Goal: Use online tool/utility: Utilize a website feature to perform a specific function

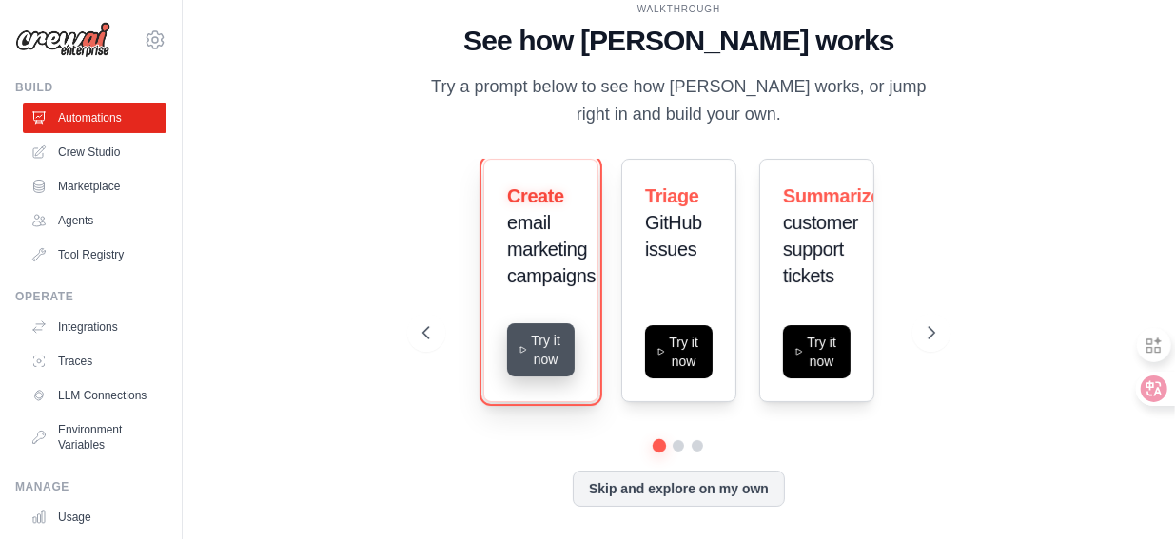
click at [528, 351] on button "Try it now" at bounding box center [541, 349] width 68 height 53
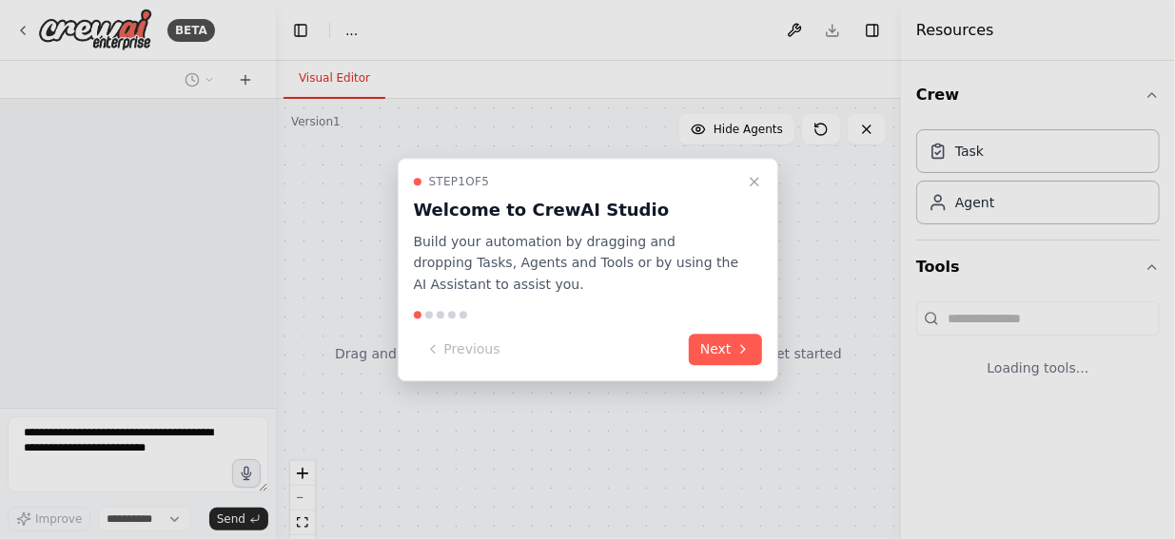
select select "****"
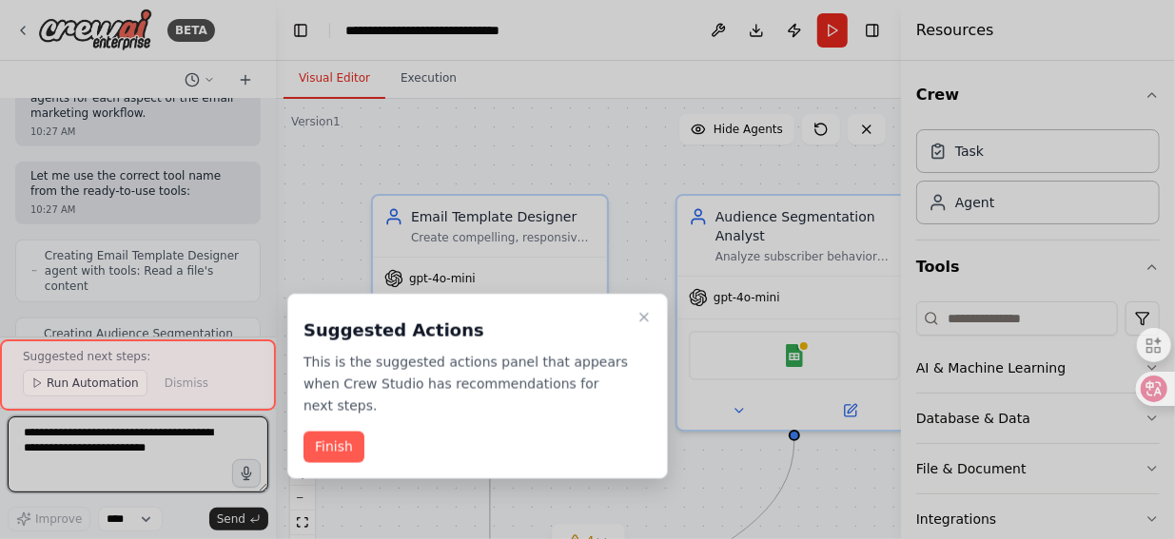
scroll to position [3467, 0]
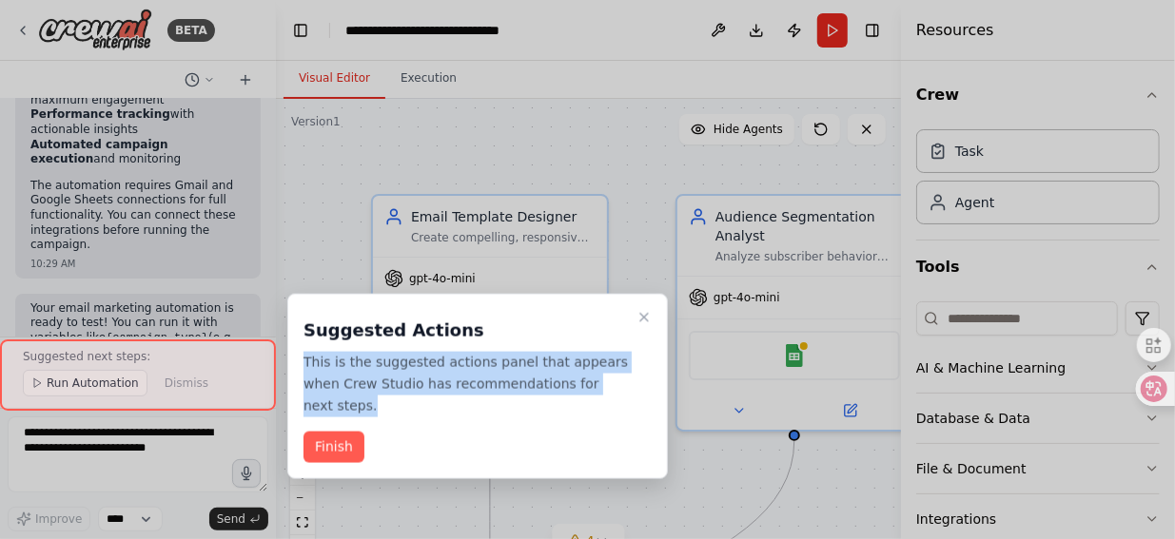
drag, startPoint x: 305, startPoint y: 358, endPoint x: 615, endPoint y: 379, distance: 309.9
click at [615, 379] on p "This is the suggested actions panel that appears when Crew Studio has recommend…" at bounding box center [466, 384] width 325 height 65
copy p "This is the suggested actions panel that appears when Crew Studio has recommend…"
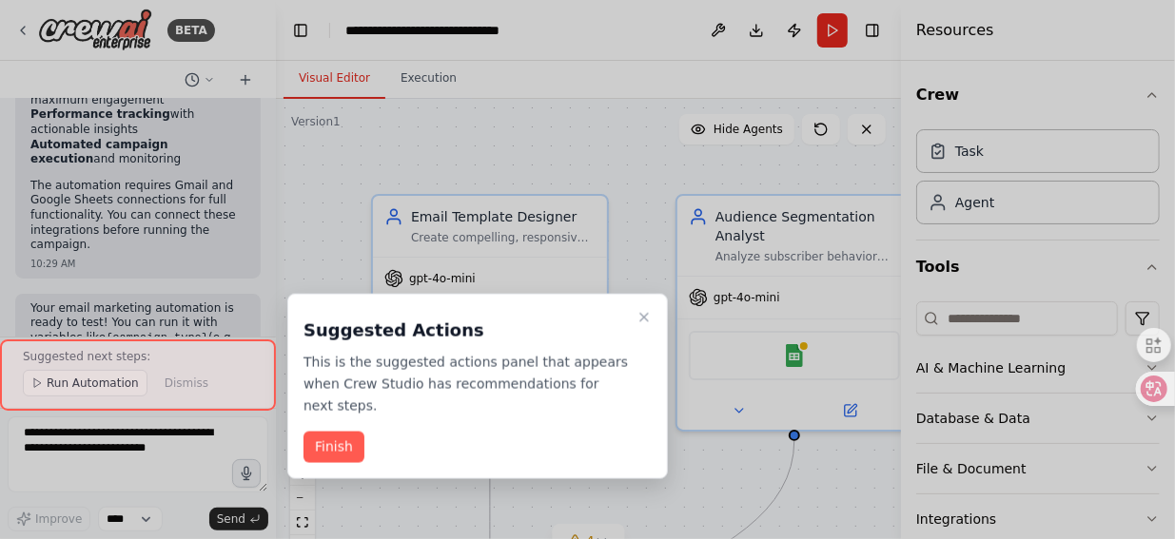
click at [214, 229] on div at bounding box center [587, 269] width 1175 height 539
click at [644, 313] on icon "Close walkthrough" at bounding box center [644, 317] width 15 height 15
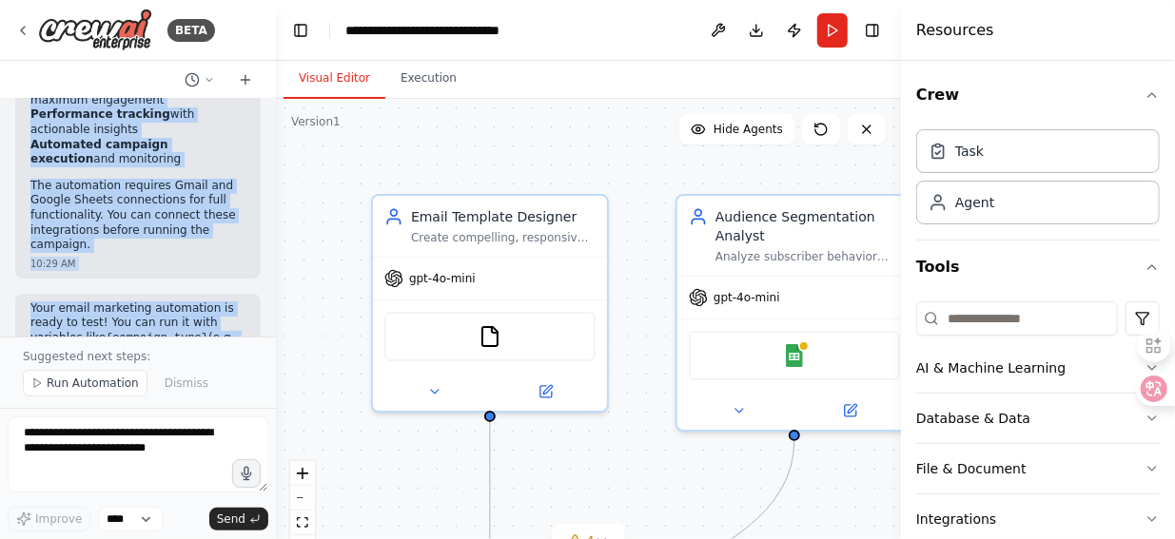
copy div "Build a crew that designs email templates, segments audiences based on behavior…"
drag, startPoint x: 32, startPoint y: 125, endPoint x: 171, endPoint y: 305, distance: 228.0
click at [171, 305] on div "Build a crew that designs email templates, segments audiences based on behavior…" at bounding box center [138, 218] width 276 height 238
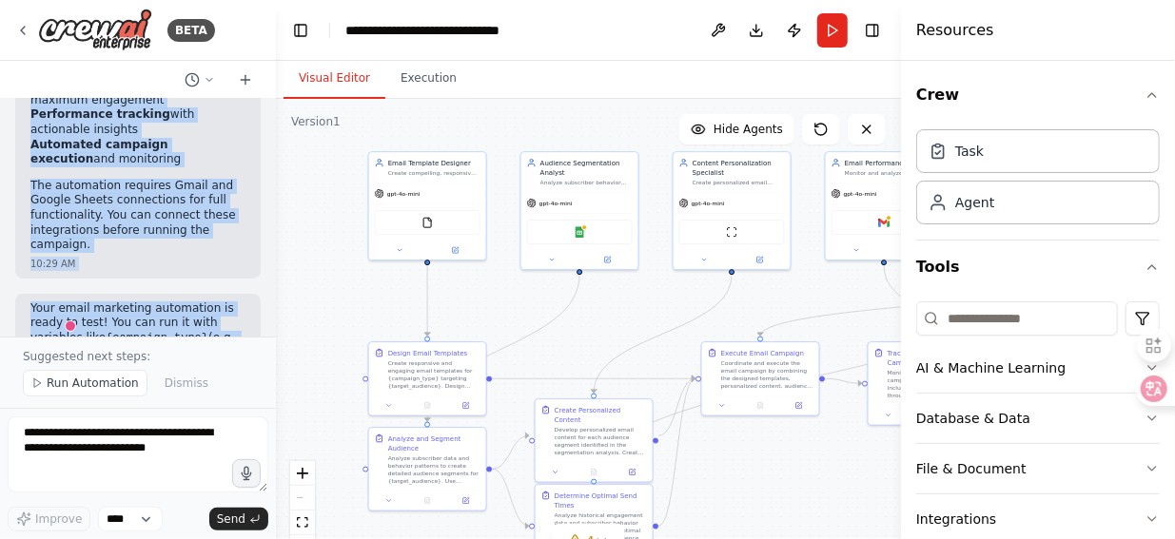
drag, startPoint x: 600, startPoint y: 406, endPoint x: 510, endPoint y: 304, distance: 136.9
click at [510, 304] on div ".deletable-edge-delete-btn { width: 20px; height: 20px; border: 0px solid #ffff…" at bounding box center [588, 337] width 625 height 476
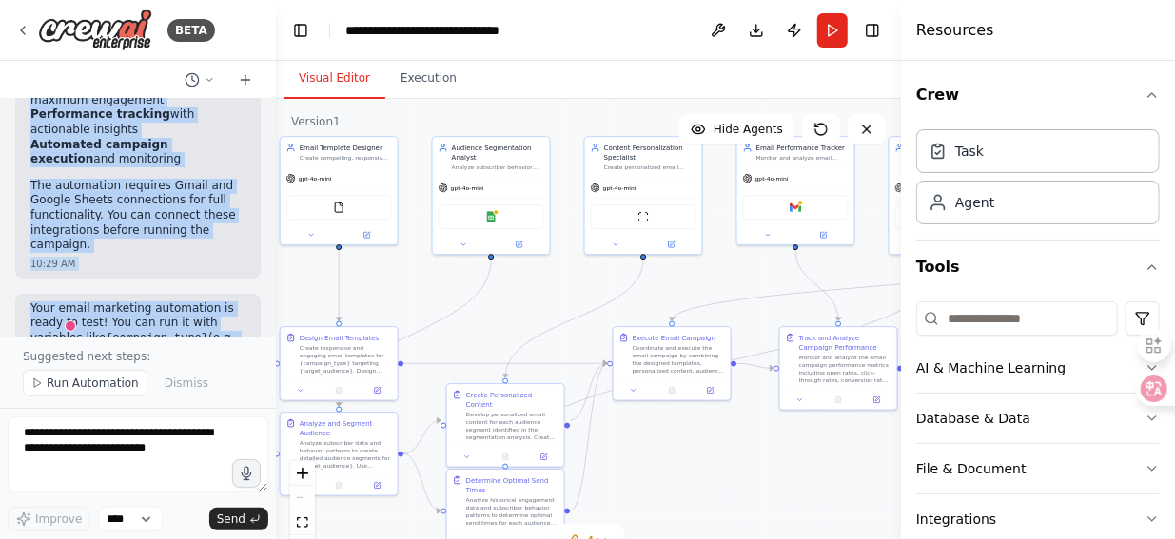
drag, startPoint x: 583, startPoint y: 338, endPoint x: 495, endPoint y: 323, distance: 89.8
click at [495, 323] on div ".deletable-edge-delete-btn { width: 20px; height: 20px; border: 0px solid #ffff…" at bounding box center [588, 337] width 625 height 476
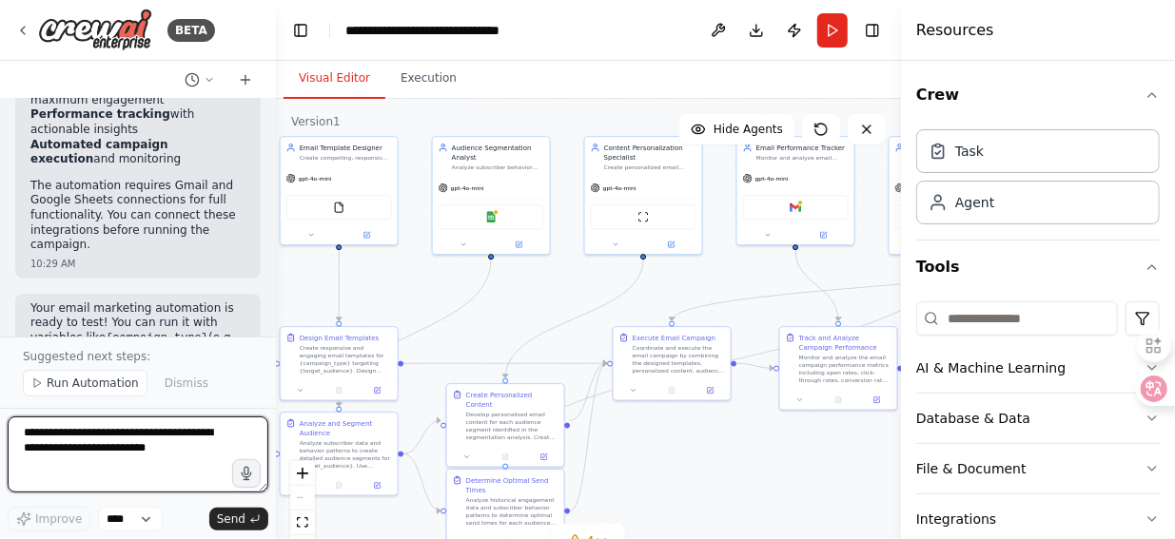
click at [222, 437] on textarea at bounding box center [138, 455] width 261 height 76
drag, startPoint x: 22, startPoint y: 433, endPoint x: 153, endPoint y: 459, distance: 133.8
click at [153, 459] on textarea at bounding box center [138, 455] width 261 height 76
drag, startPoint x: 153, startPoint y: 459, endPoint x: 38, endPoint y: 435, distance: 117.6
click at [38, 435] on textarea at bounding box center [138, 455] width 261 height 76
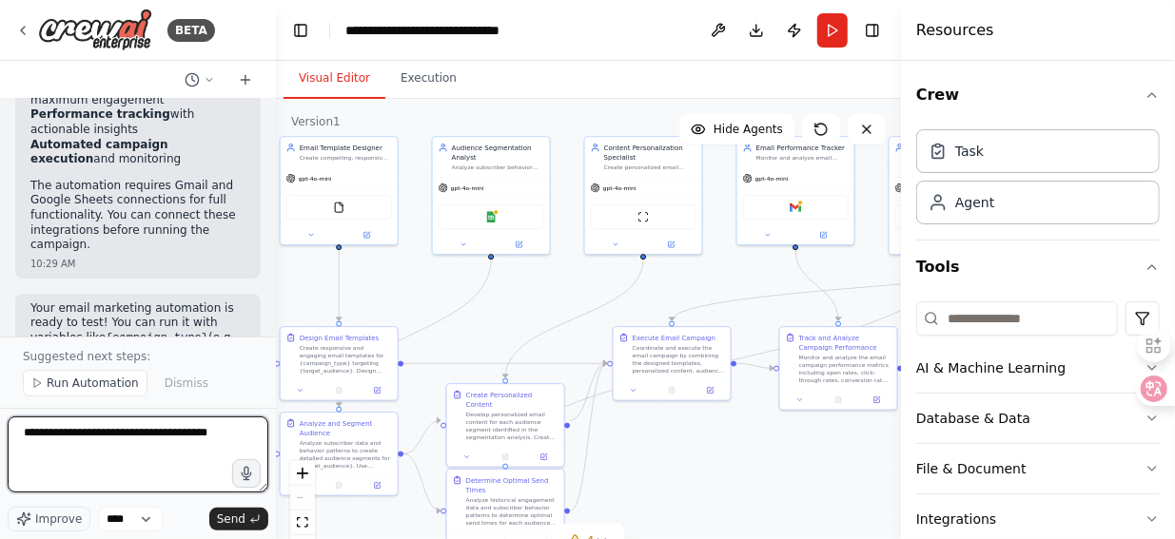
drag, startPoint x: 22, startPoint y: 430, endPoint x: 241, endPoint y: 448, distance: 219.6
click at [241, 448] on textarea "**********" at bounding box center [138, 455] width 261 height 76
paste textarea "**********"
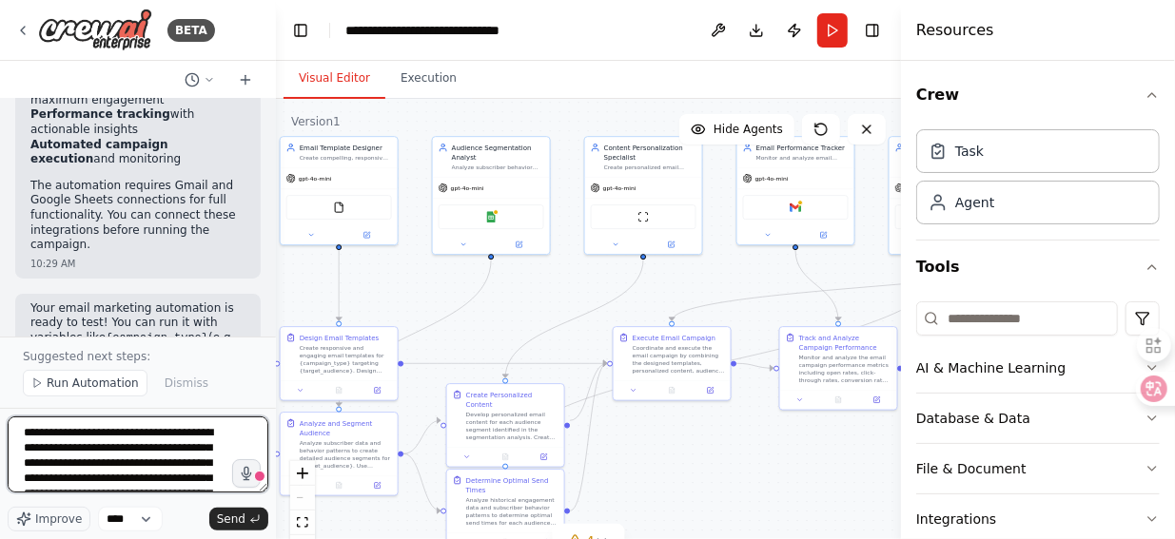
scroll to position [85, 0]
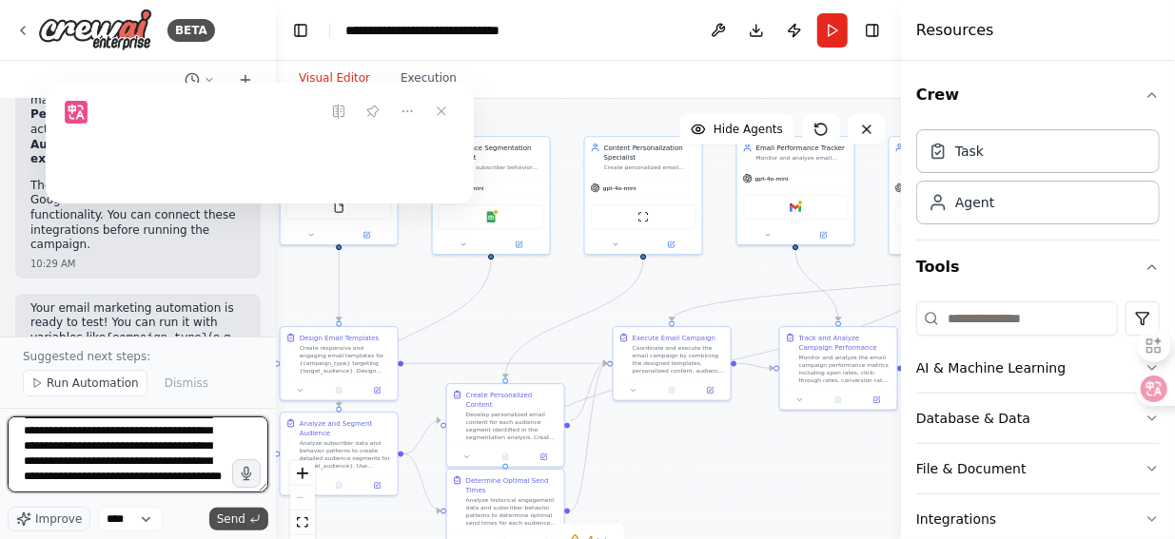
type textarea "**********"
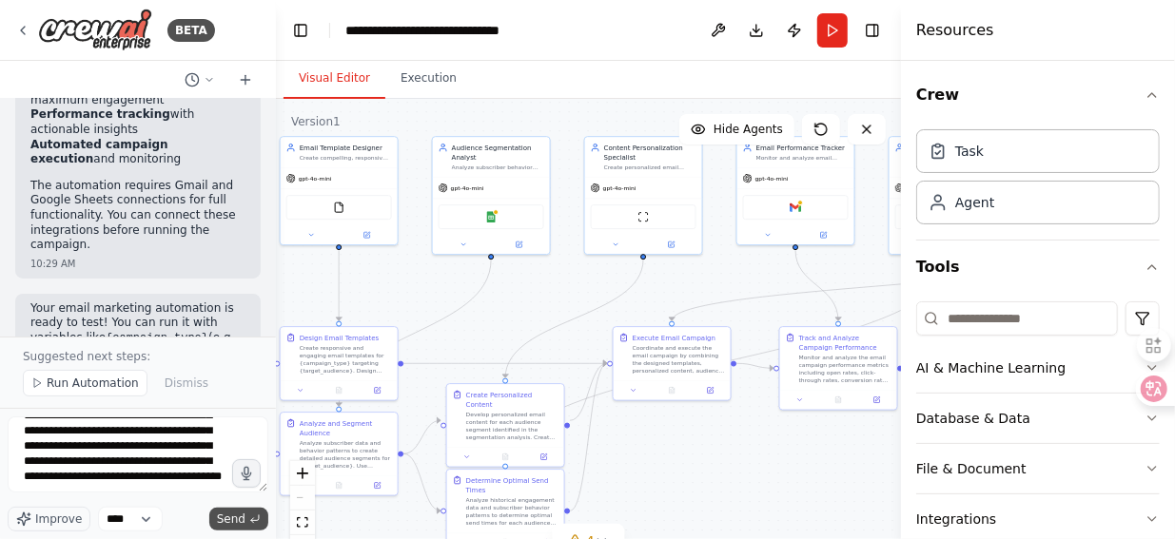
click at [228, 515] on span "Send" at bounding box center [231, 519] width 29 height 15
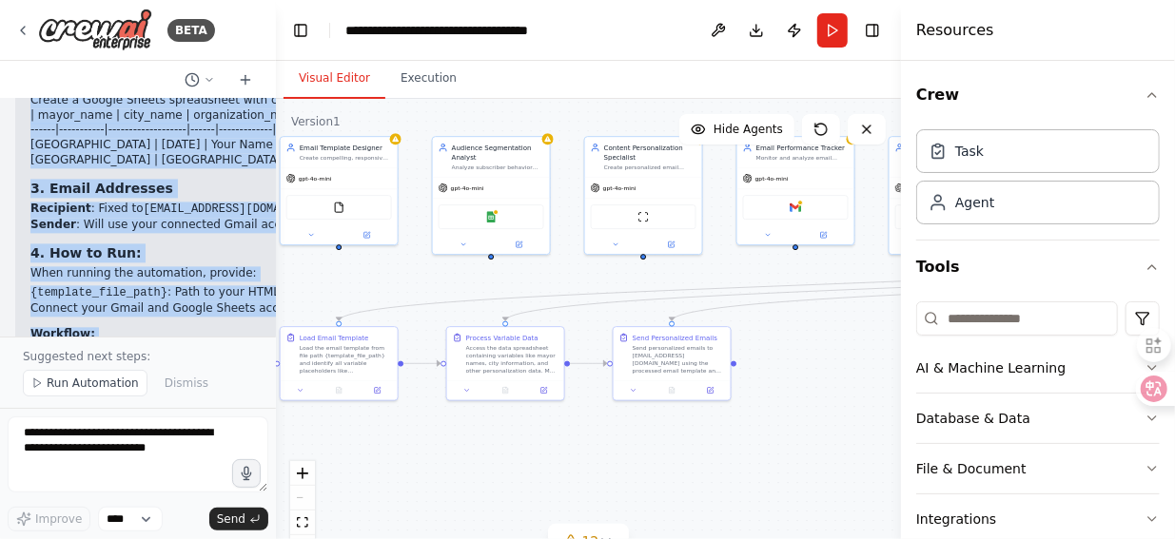
scroll to position [5686, 0]
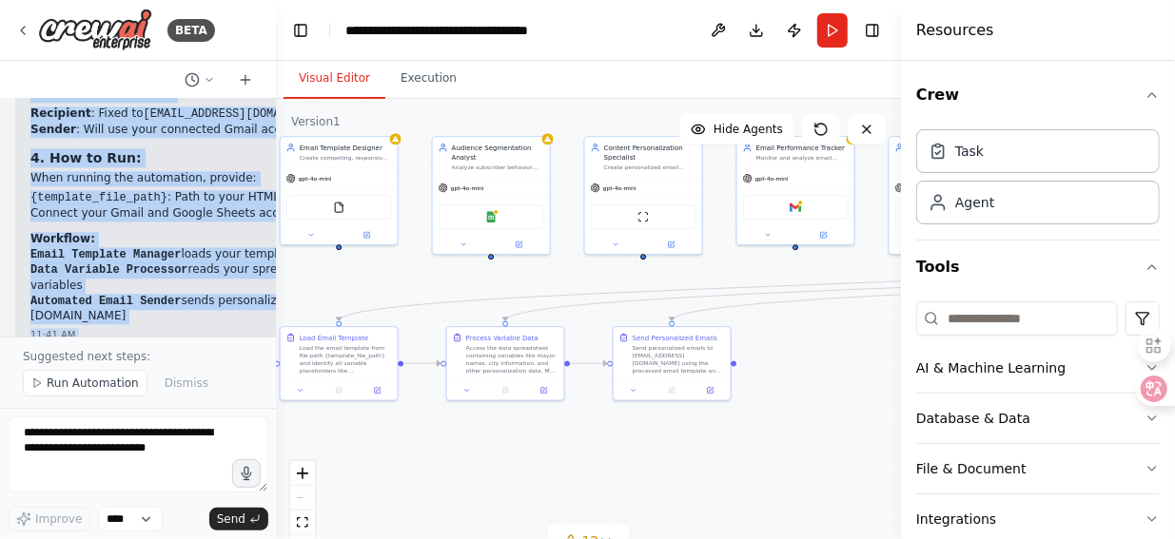
copy div "I'll help you modify the email automation to use predefined templates with vari…"
drag, startPoint x: 30, startPoint y: 157, endPoint x: 141, endPoint y: 295, distance: 176.7
click at [141, 295] on div "Build a crew that designs email templates, segments audiences based on behavior…" at bounding box center [138, 218] width 276 height 238
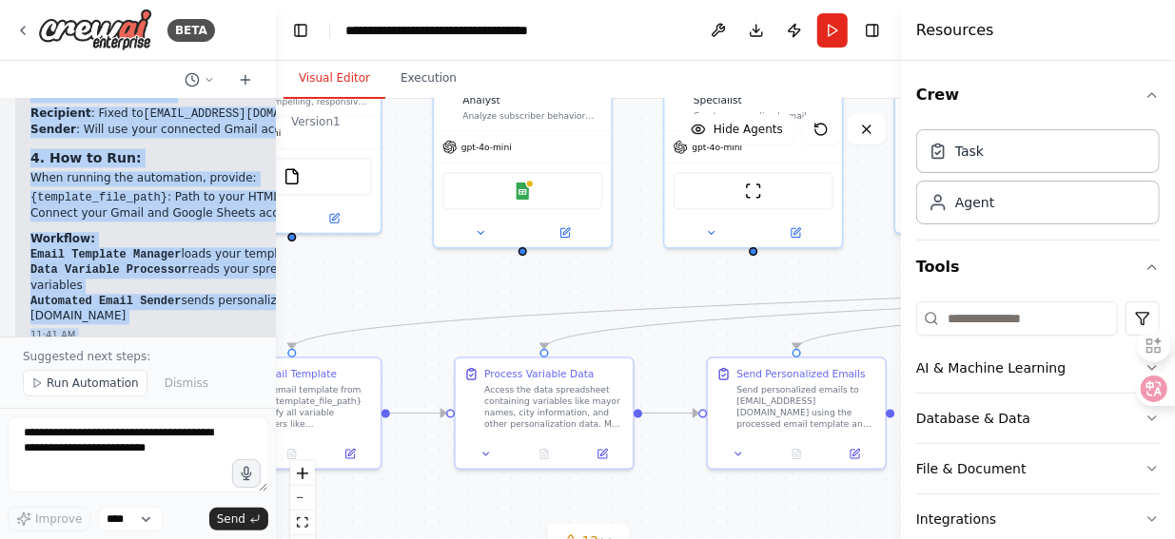
click at [211, 436] on li "Send personalized emails with mayor names and other variables to state@kailaasa…" at bounding box center [137, 458] width 215 height 45
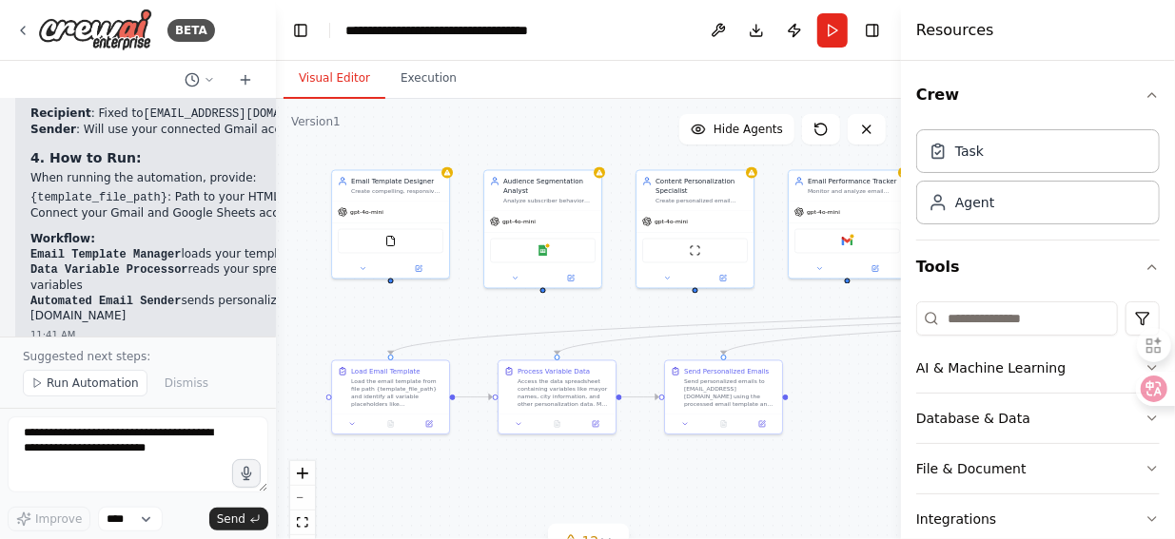
drag, startPoint x: 390, startPoint y: 241, endPoint x: 453, endPoint y: 290, distance: 79.9
click at [453, 290] on div ".deletable-edge-delete-btn { width: 20px; height: 20px; border: 0px solid #ffff…" at bounding box center [588, 337] width 625 height 476
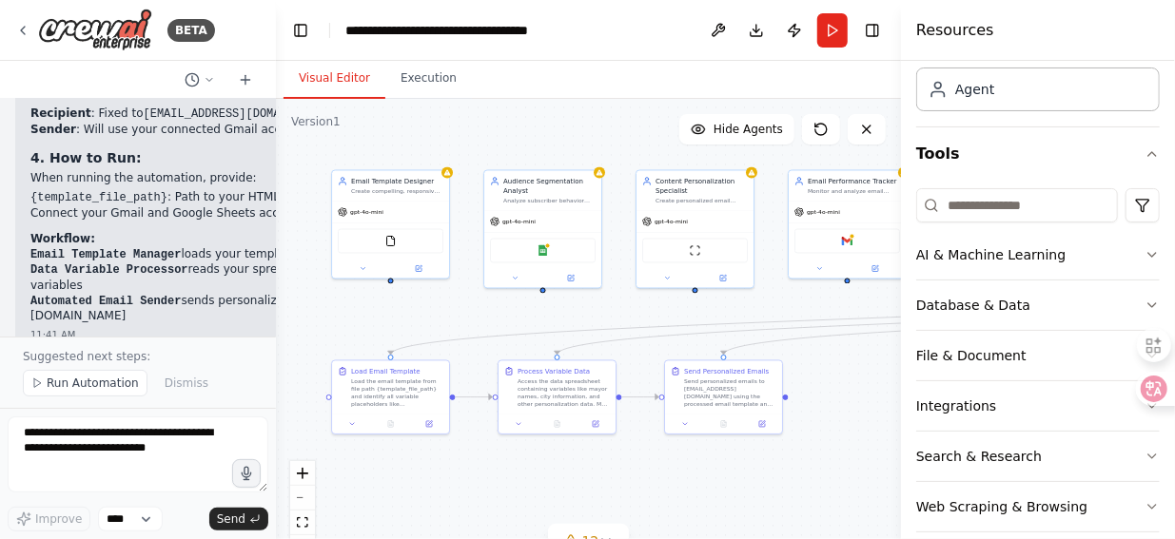
scroll to position [133, 0]
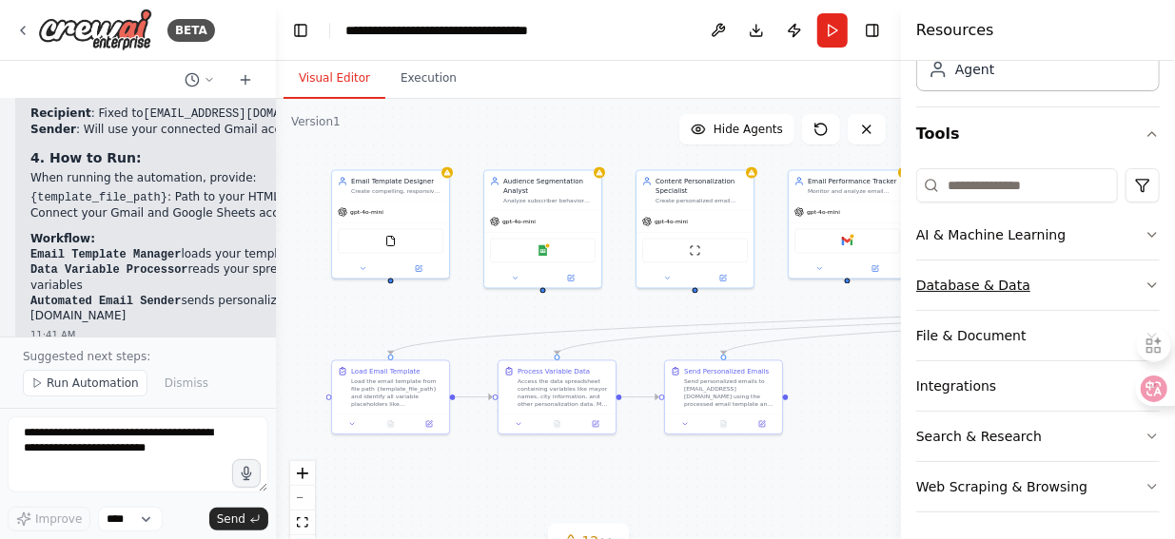
click at [1148, 284] on icon "button" at bounding box center [1152, 286] width 8 height 4
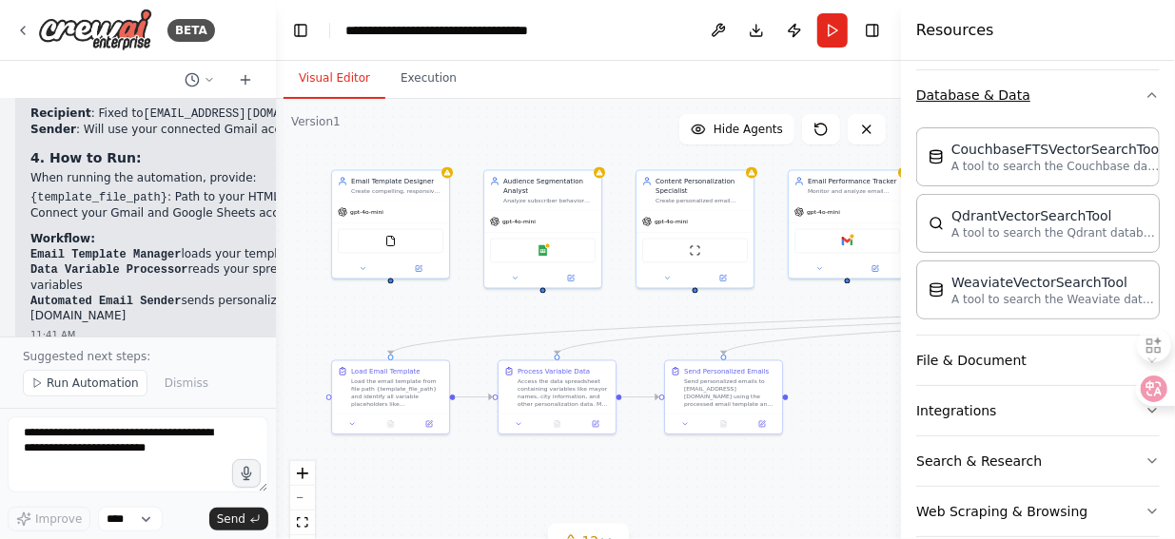
scroll to position [228, 0]
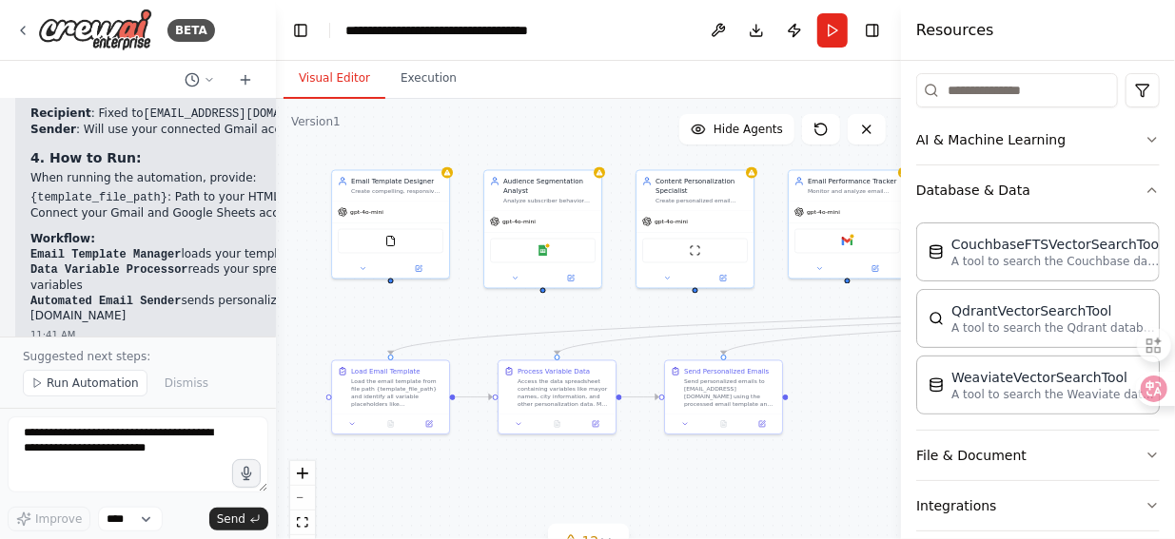
click at [848, 370] on div ".deletable-edge-delete-btn { width: 20px; height: 20px; border: 0px solid #ffff…" at bounding box center [588, 337] width 625 height 476
click at [447, 180] on div "Email Template Designer Create compelling, responsive, and conversion-optimized…" at bounding box center [390, 184] width 117 height 30
click at [449, 186] on div "Email Template Designer Create compelling, responsive, and conversion-optimized…" at bounding box center [390, 222] width 119 height 109
click at [405, 258] on div at bounding box center [390, 267] width 117 height 19
click at [421, 273] on div at bounding box center [390, 267] width 117 height 19
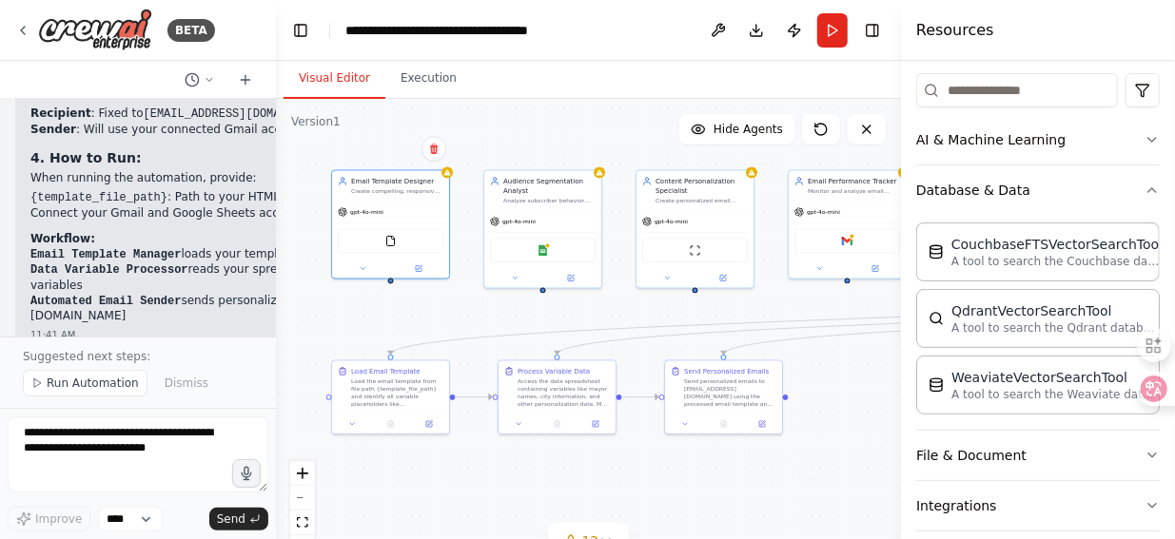
click at [421, 279] on div "Email Template Designer Create compelling, responsive, and conversion-optimized…" at bounding box center [390, 224] width 119 height 109
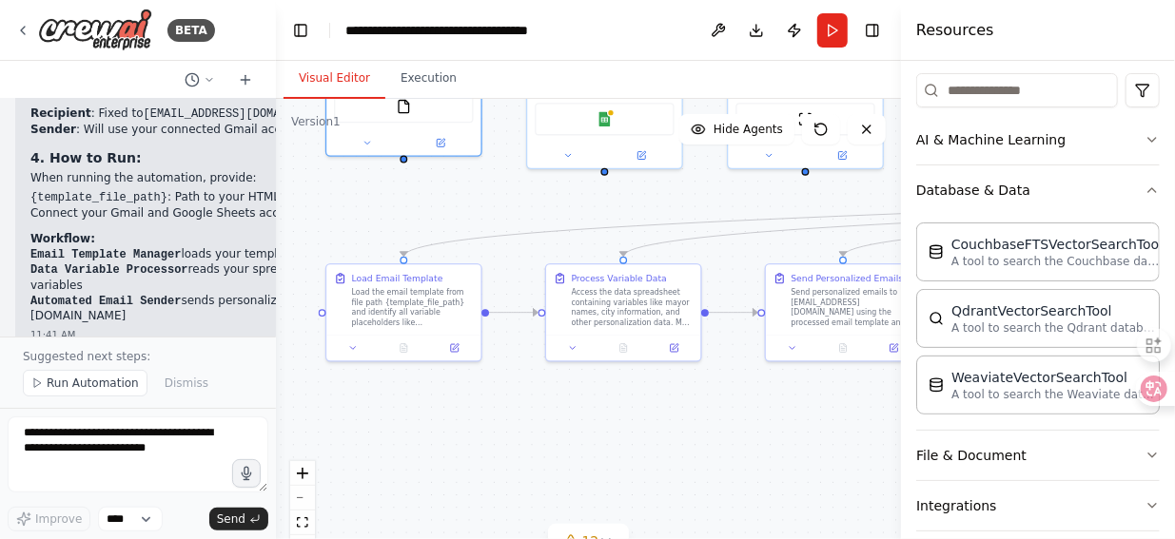
drag, startPoint x: 563, startPoint y: 340, endPoint x: 580, endPoint y: 200, distance: 140.9
click at [580, 200] on div ".deletable-edge-delete-btn { width: 20px; height: 20px; border: 0px solid #ffff…" at bounding box center [588, 337] width 625 height 476
click at [417, 311] on div "Load the email template from file path {template_file_path} and identify all va…" at bounding box center [413, 305] width 122 height 40
click at [460, 351] on button at bounding box center [454, 346] width 43 height 15
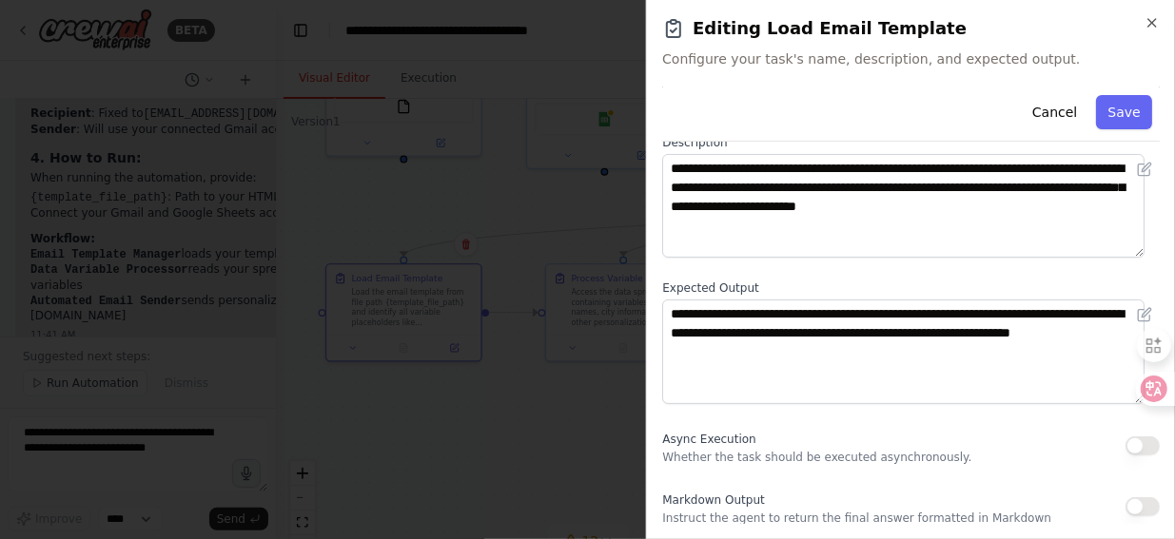
scroll to position [107, 0]
click at [1141, 448] on button "button" at bounding box center [1143, 445] width 34 height 19
click at [1130, 511] on button "button" at bounding box center [1143, 506] width 34 height 19
click at [1126, 444] on button "button" at bounding box center [1143, 445] width 34 height 19
click at [1126, 507] on button "button" at bounding box center [1143, 506] width 34 height 19
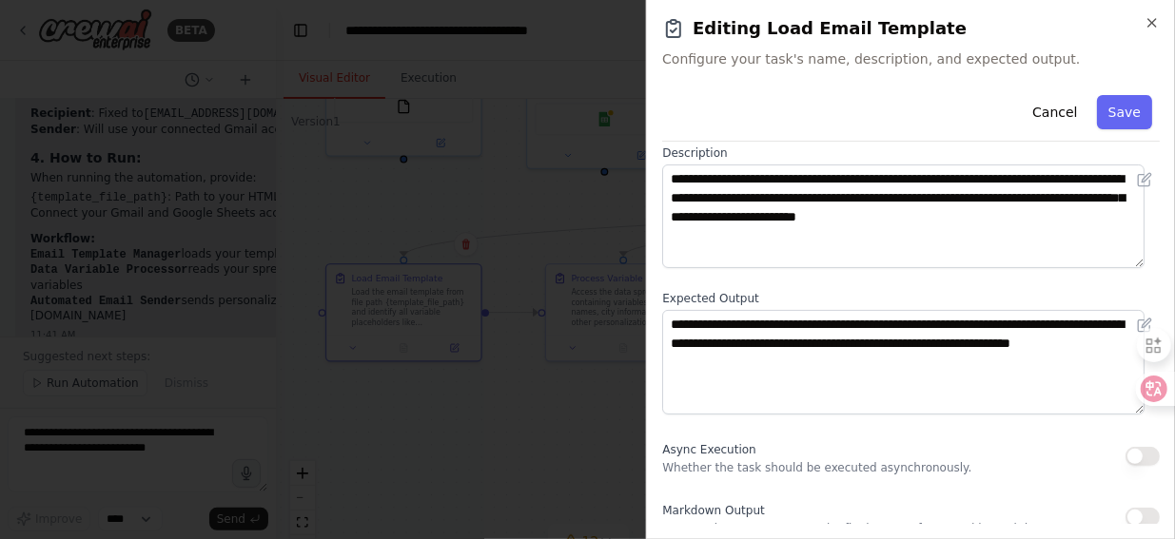
scroll to position [0, 0]
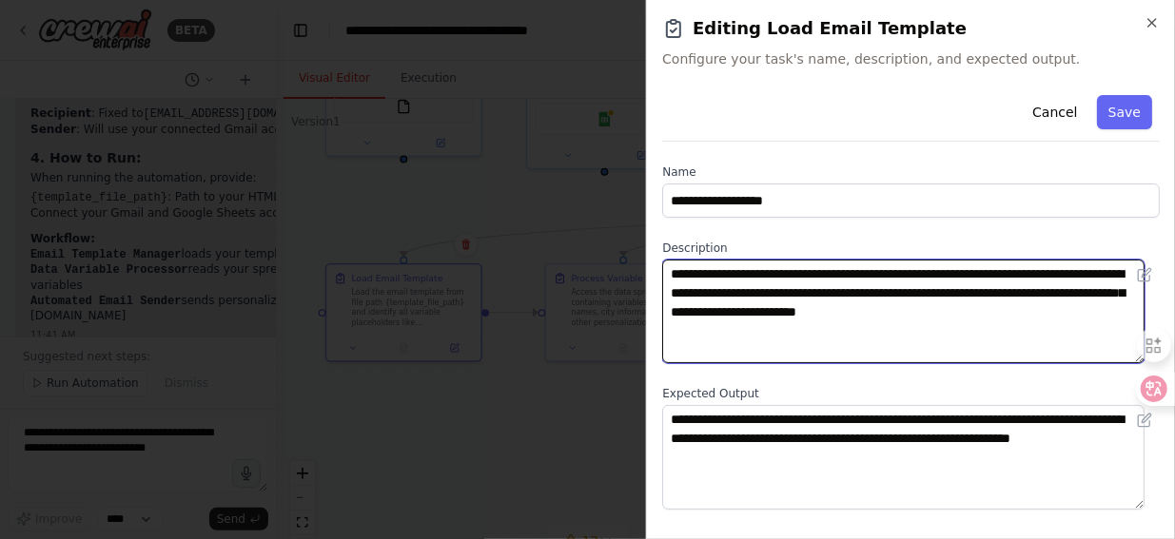
drag, startPoint x: 668, startPoint y: 266, endPoint x: 1026, endPoint y: 317, distance: 361.3
click at [1026, 317] on textarea "**********" at bounding box center [903, 312] width 482 height 104
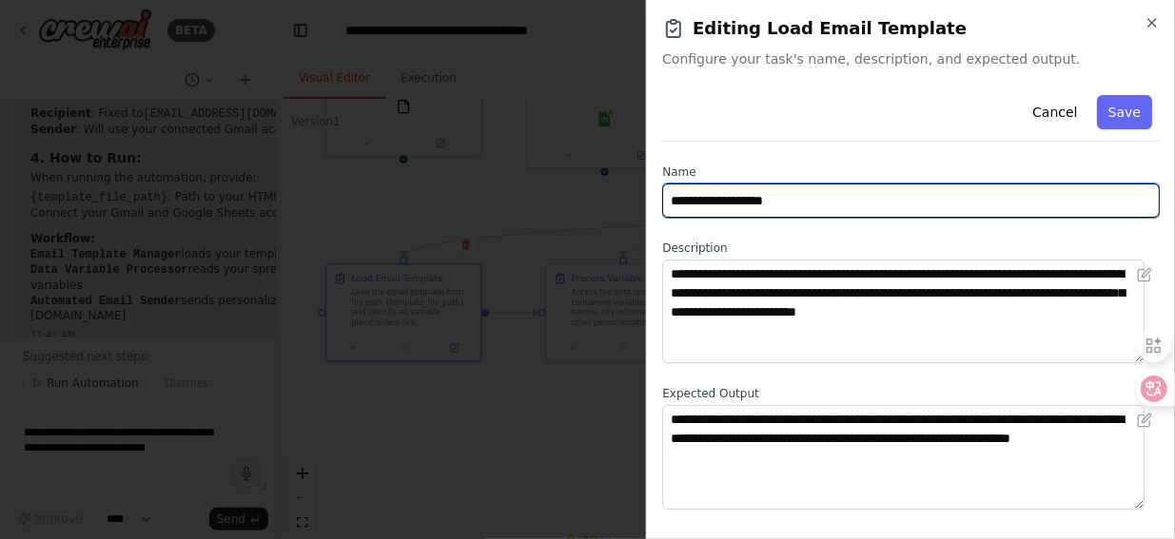
click at [771, 194] on input "**********" at bounding box center [911, 201] width 498 height 34
drag, startPoint x: 811, startPoint y: 199, endPoint x: 653, endPoint y: 212, distance: 158.5
click at [653, 212] on div "**********" at bounding box center [910, 269] width 529 height 539
type input "*"
click at [690, 199] on input "text" at bounding box center [911, 201] width 498 height 34
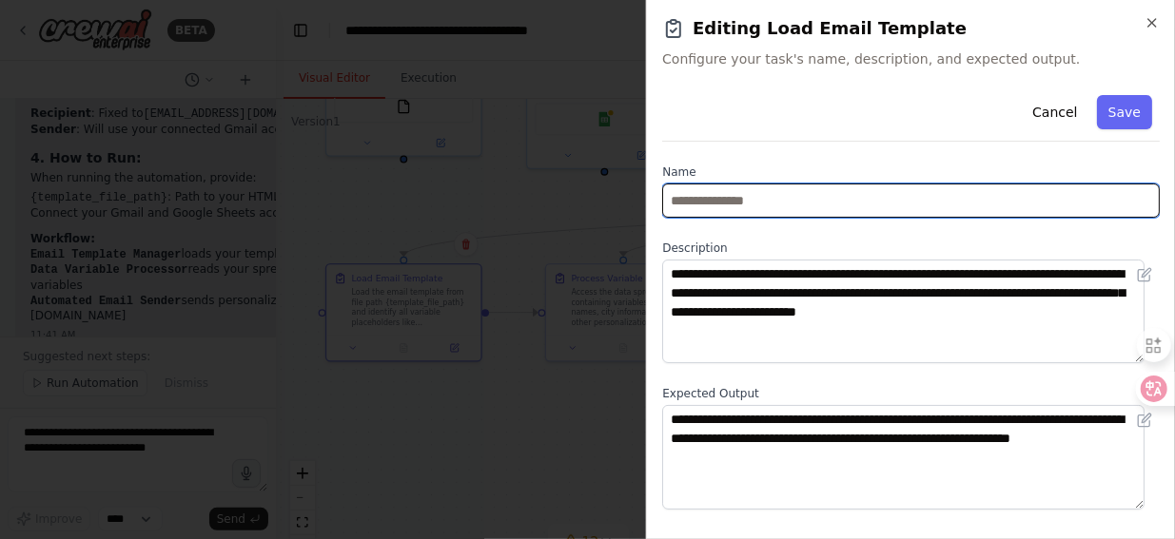
paste input "**********"
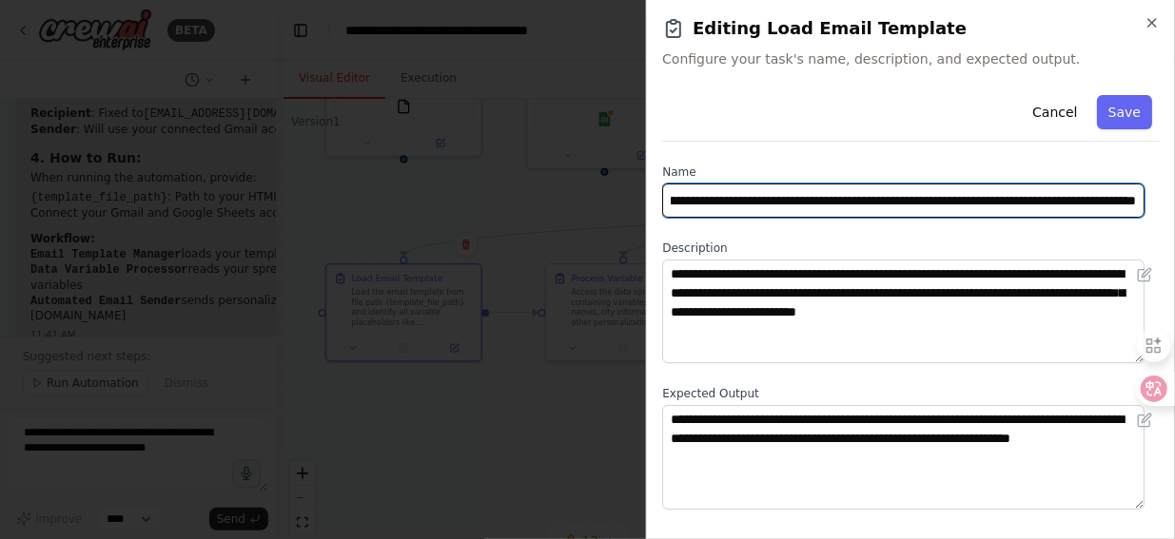
type input "**********"
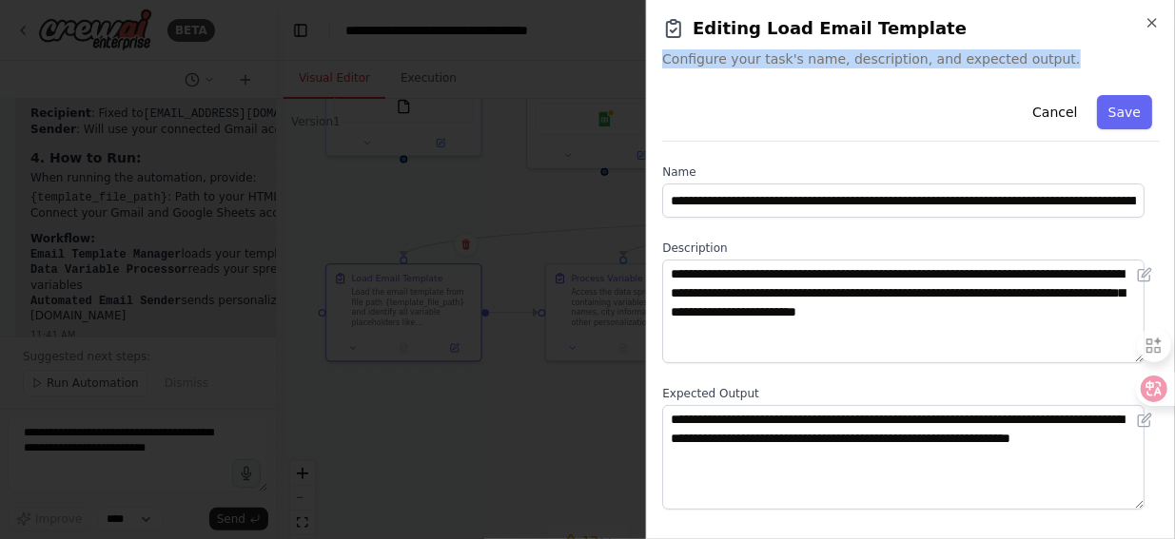
drag, startPoint x: 664, startPoint y: 56, endPoint x: 1029, endPoint y: 61, distance: 365.4
click at [1029, 61] on span "Configure your task's name, description, and expected output." at bounding box center [911, 58] width 498 height 19
copy span "Configure your task's name, description, and expected output."
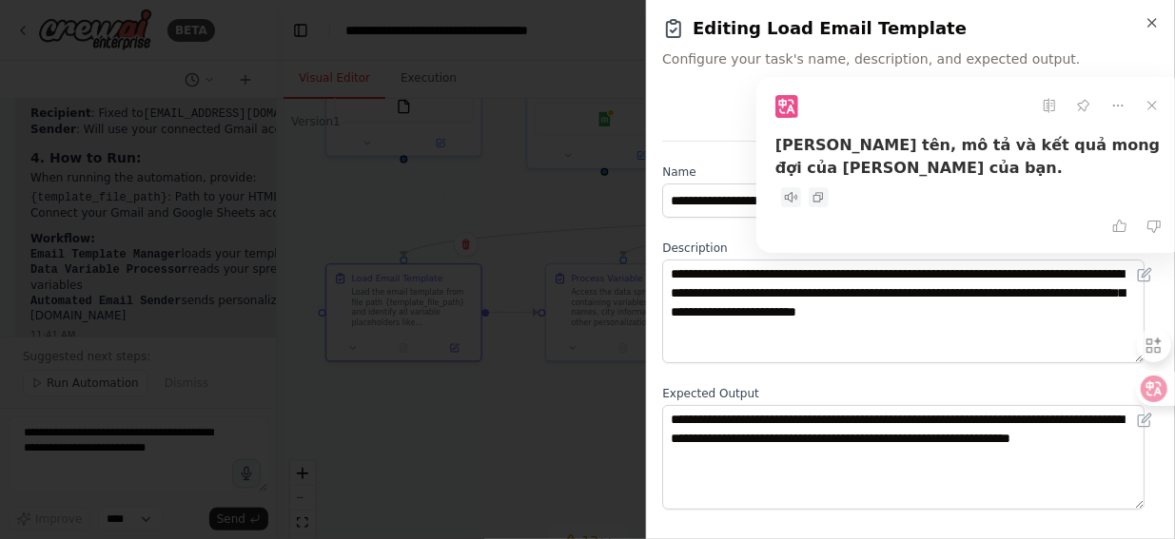
click at [742, 124] on div "Cancel Save" at bounding box center [911, 115] width 498 height 54
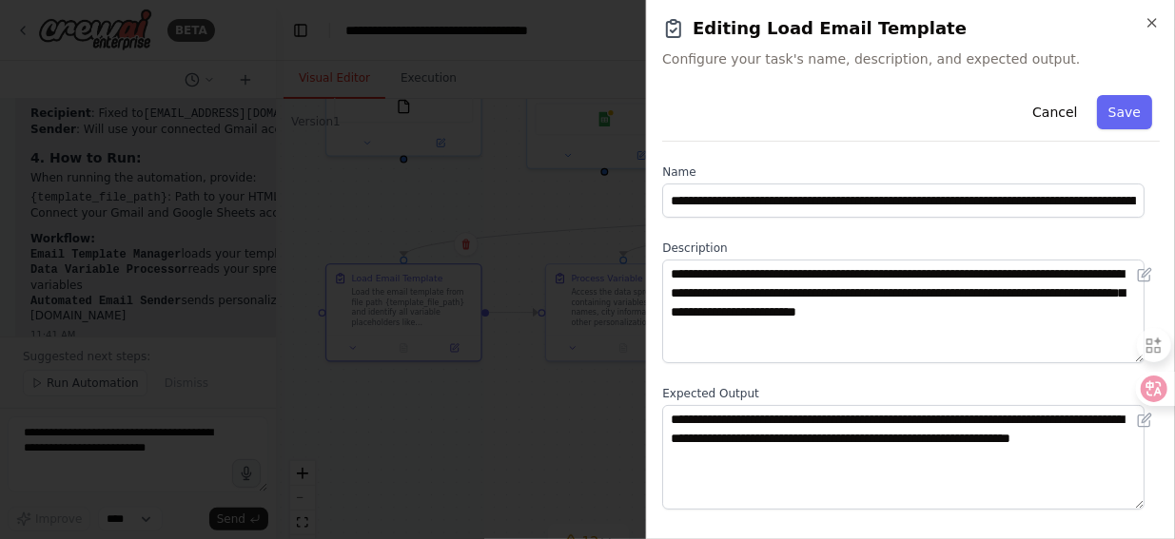
click at [727, 57] on span "Configure your task's name, description, and expected output." at bounding box center [911, 58] width 498 height 19
click at [670, 61] on span "Configure your task's name, description, and expected output." at bounding box center [911, 58] width 498 height 19
click at [670, 60] on span "Configure your task's name, description, and expected output." at bounding box center [911, 58] width 498 height 19
click at [726, 56] on span "Configure your task's name, description, and expected output." at bounding box center [911, 58] width 498 height 19
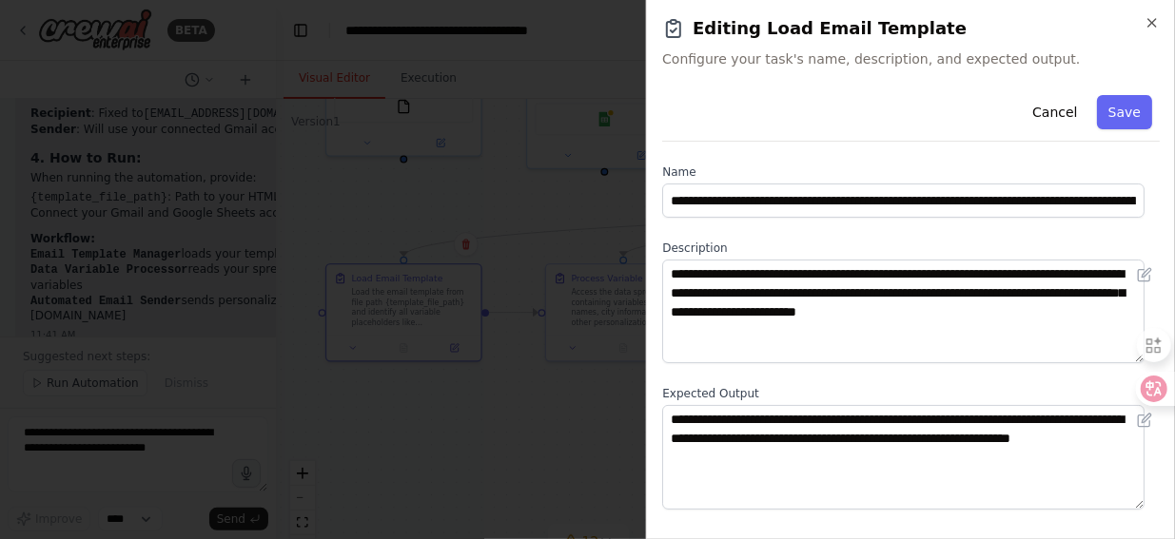
click at [1020, 56] on span "Configure your task's name, description, and expected output." at bounding box center [911, 58] width 498 height 19
click at [672, 24] on rect at bounding box center [674, 22] width 6 height 4
click at [706, 30] on h2 "Editing Load Email Template" at bounding box center [911, 28] width 498 height 27
click at [762, 31] on h2 "Editing Load Email Template" at bounding box center [911, 28] width 498 height 27
click at [762, 32] on h2 "Editing Load Email Template" at bounding box center [911, 28] width 498 height 27
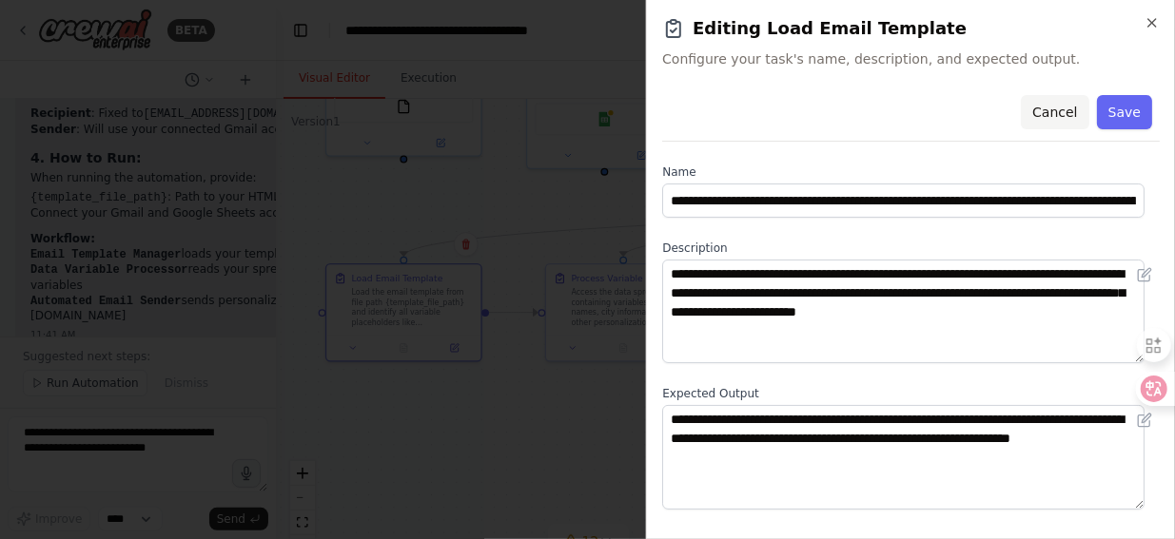
click at [1047, 111] on button "Cancel" at bounding box center [1055, 112] width 68 height 34
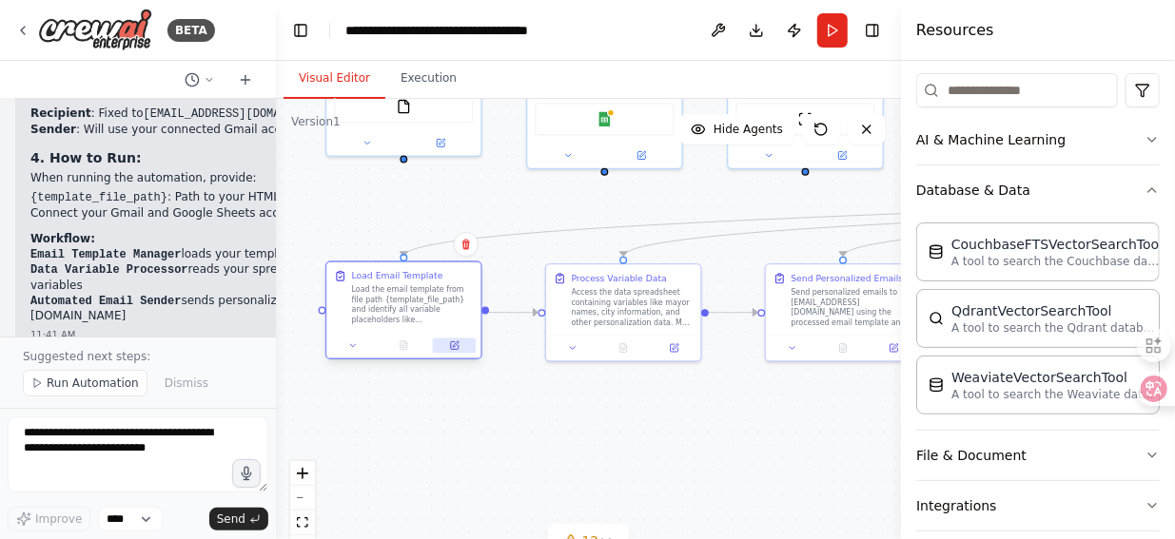
click at [461, 348] on button at bounding box center [454, 346] width 43 height 15
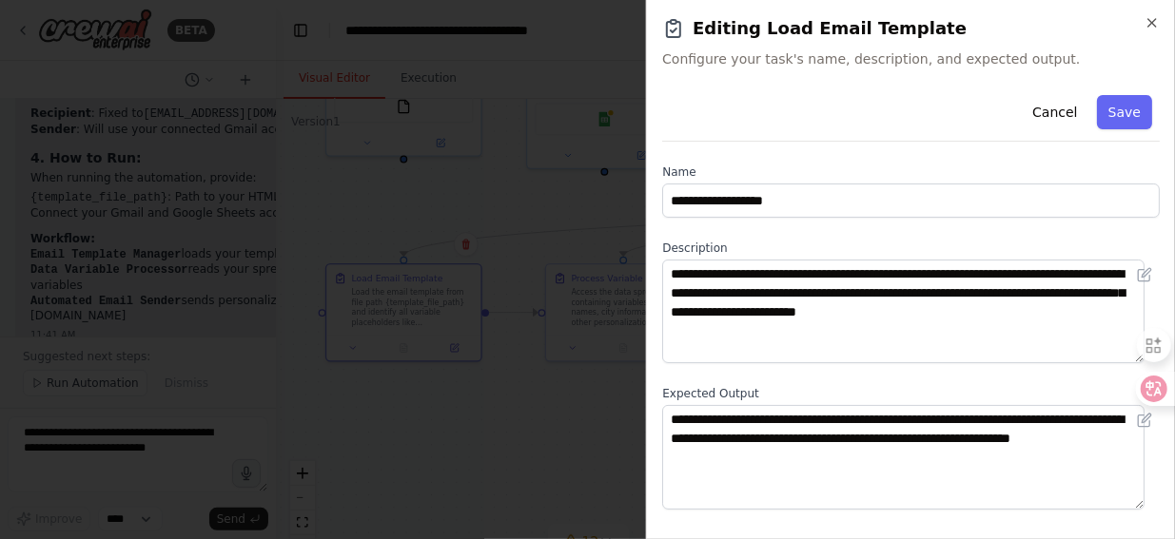
click at [511, 234] on div at bounding box center [587, 269] width 1175 height 539
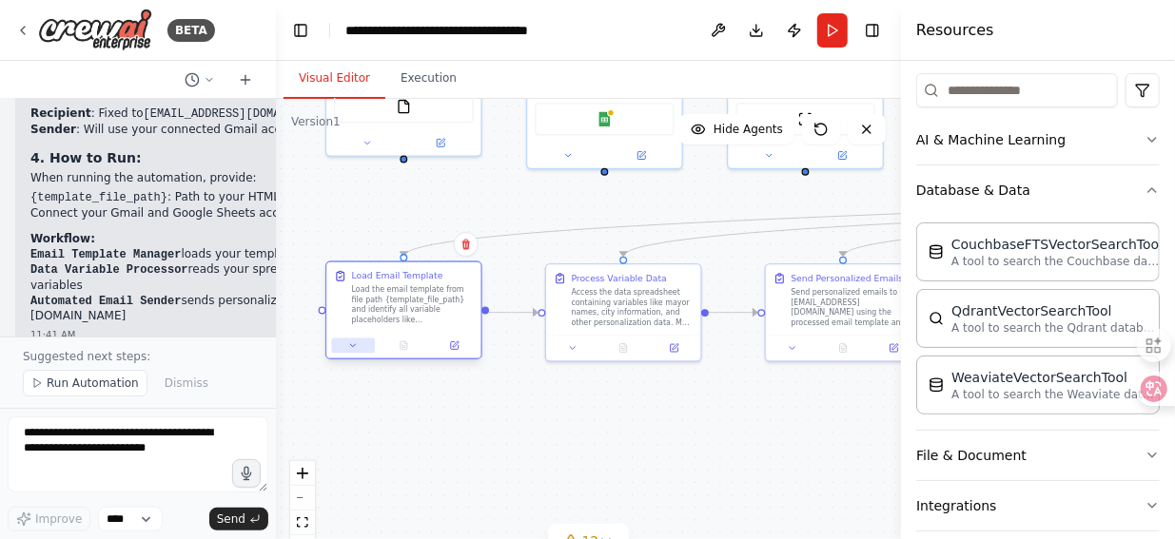
click at [351, 351] on button at bounding box center [353, 346] width 43 height 15
click at [350, 346] on icon at bounding box center [353, 346] width 10 height 10
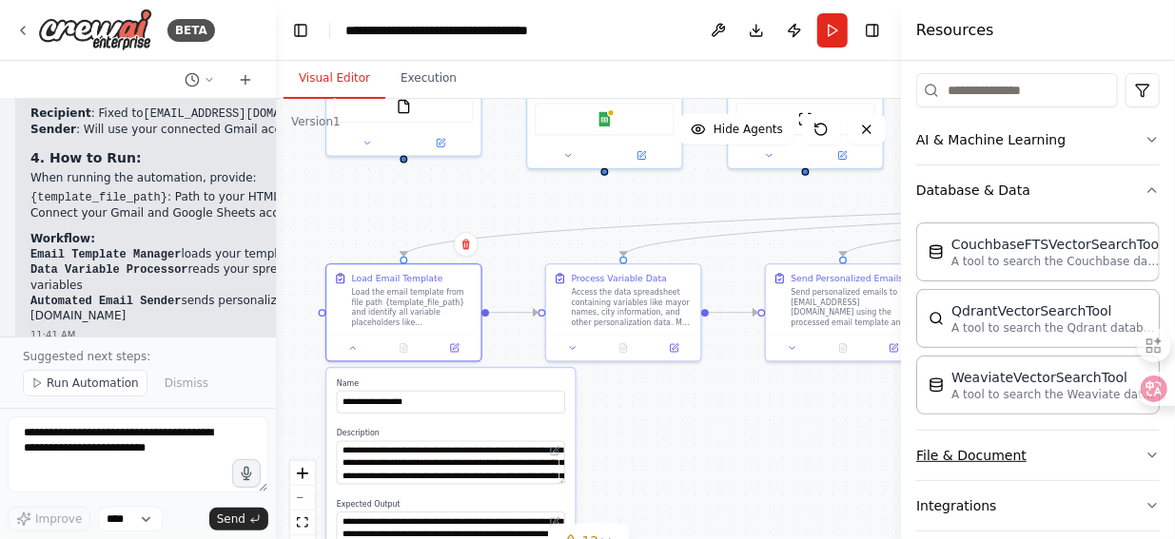
click at [1145, 456] on icon "button" at bounding box center [1152, 455] width 15 height 15
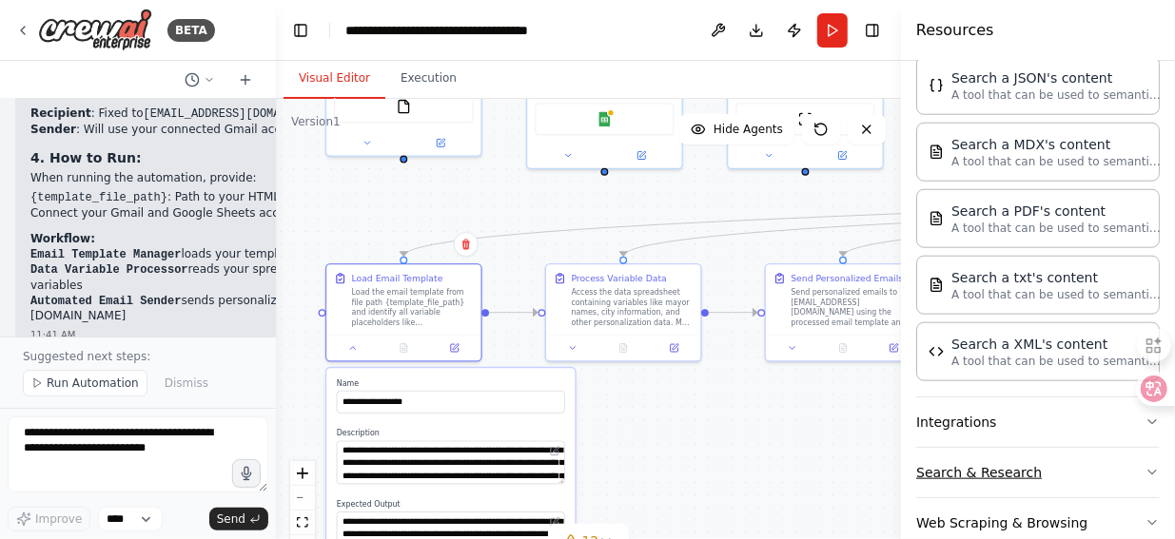
scroll to position [889, 0]
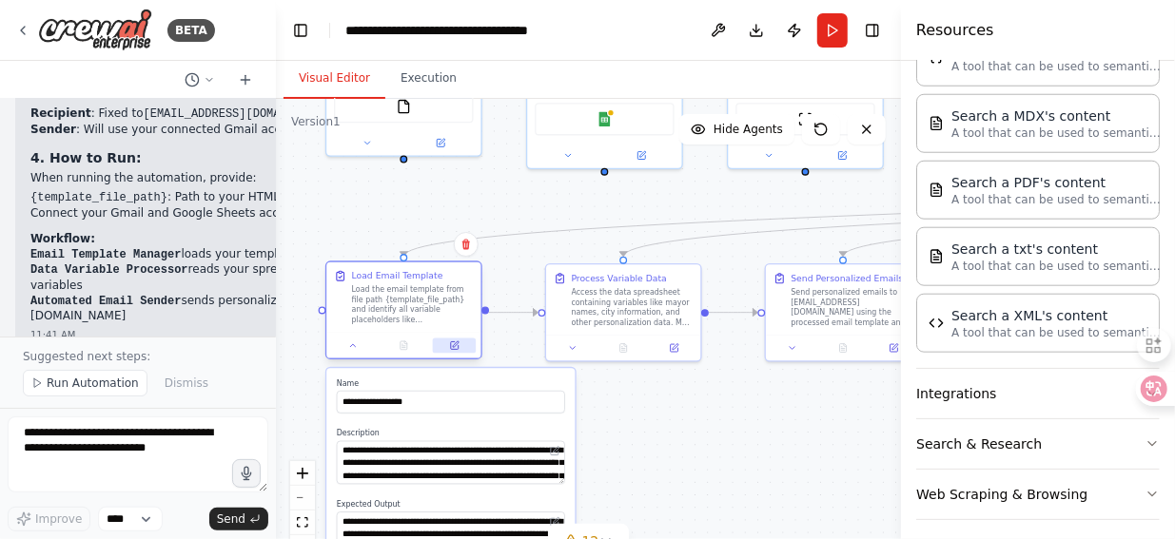
click at [453, 347] on icon at bounding box center [455, 347] width 8 height 8
click at [457, 346] on icon at bounding box center [455, 347] width 8 height 8
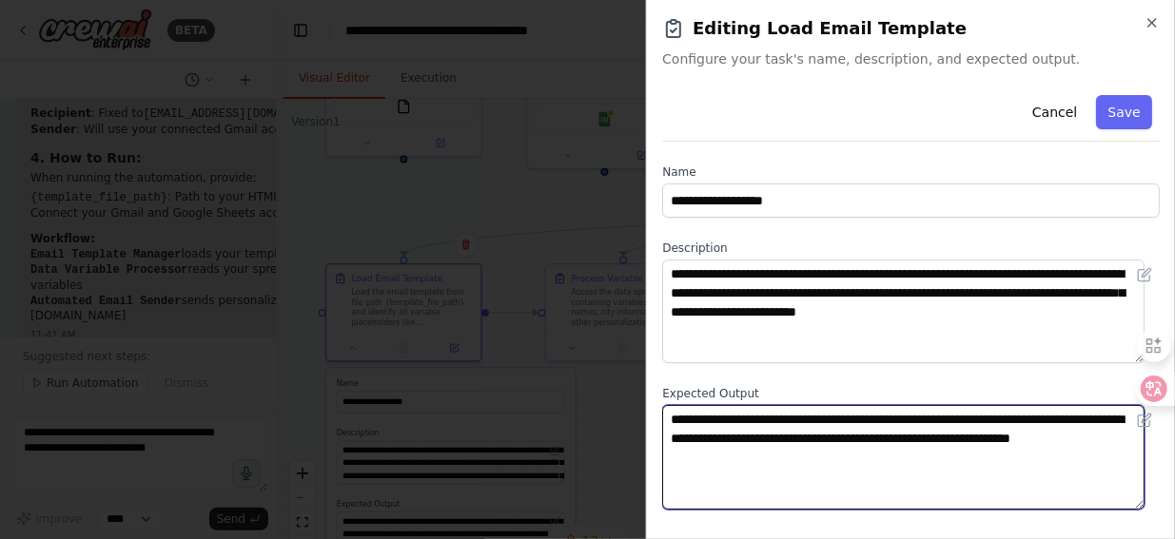
drag, startPoint x: 670, startPoint y: 422, endPoint x: 768, endPoint y: 465, distance: 106.9
click at [768, 464] on textarea "**********" at bounding box center [903, 457] width 482 height 104
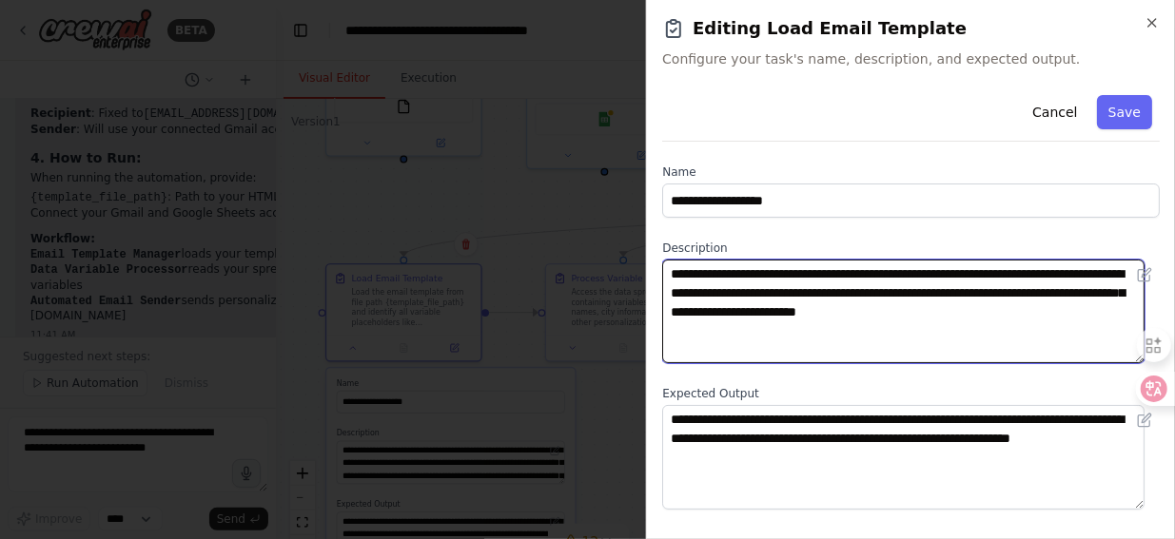
drag, startPoint x: 911, startPoint y: 292, endPoint x: 977, endPoint y: 291, distance: 65.7
click at [977, 291] on textarea "**********" at bounding box center [903, 312] width 482 height 104
